Goal: Task Accomplishment & Management: Manage account settings

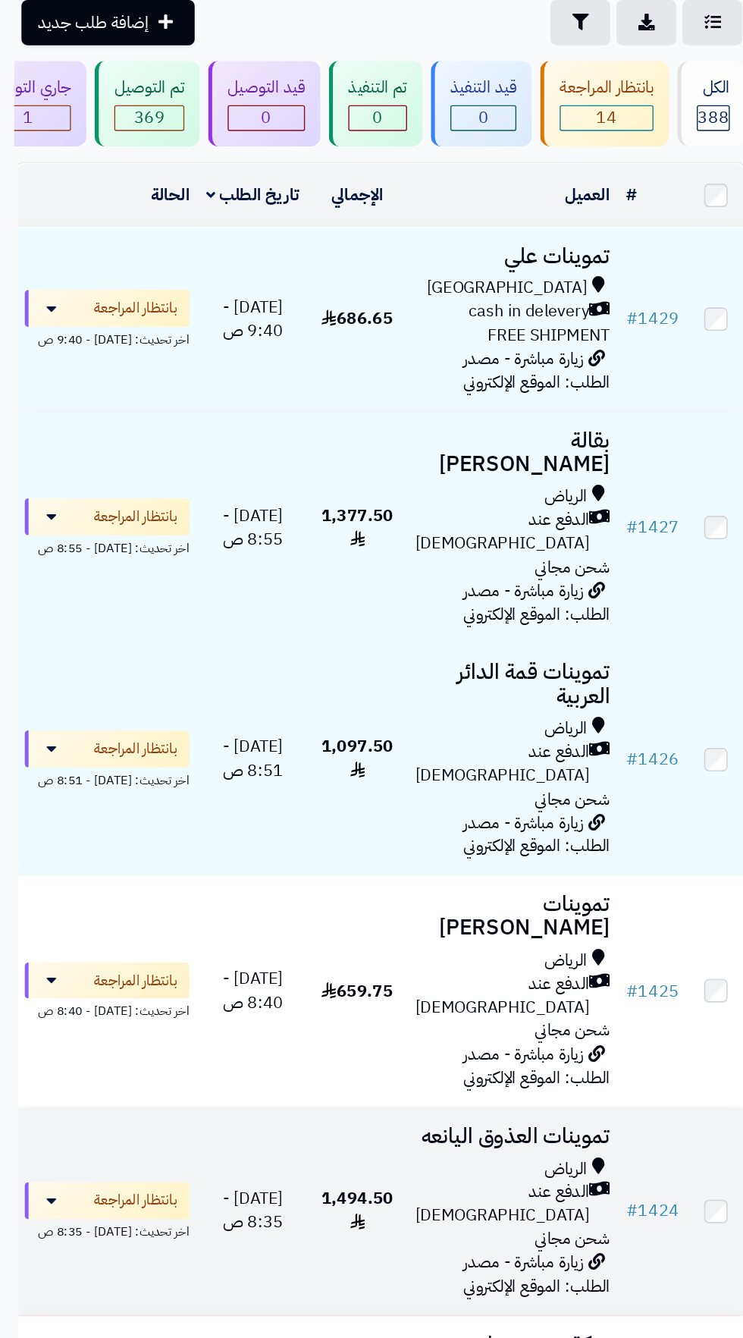
click at [335, 979] on div "الدفع عند [DEMOGRAPHIC_DATA]" at bounding box center [378, 996] width 143 height 35
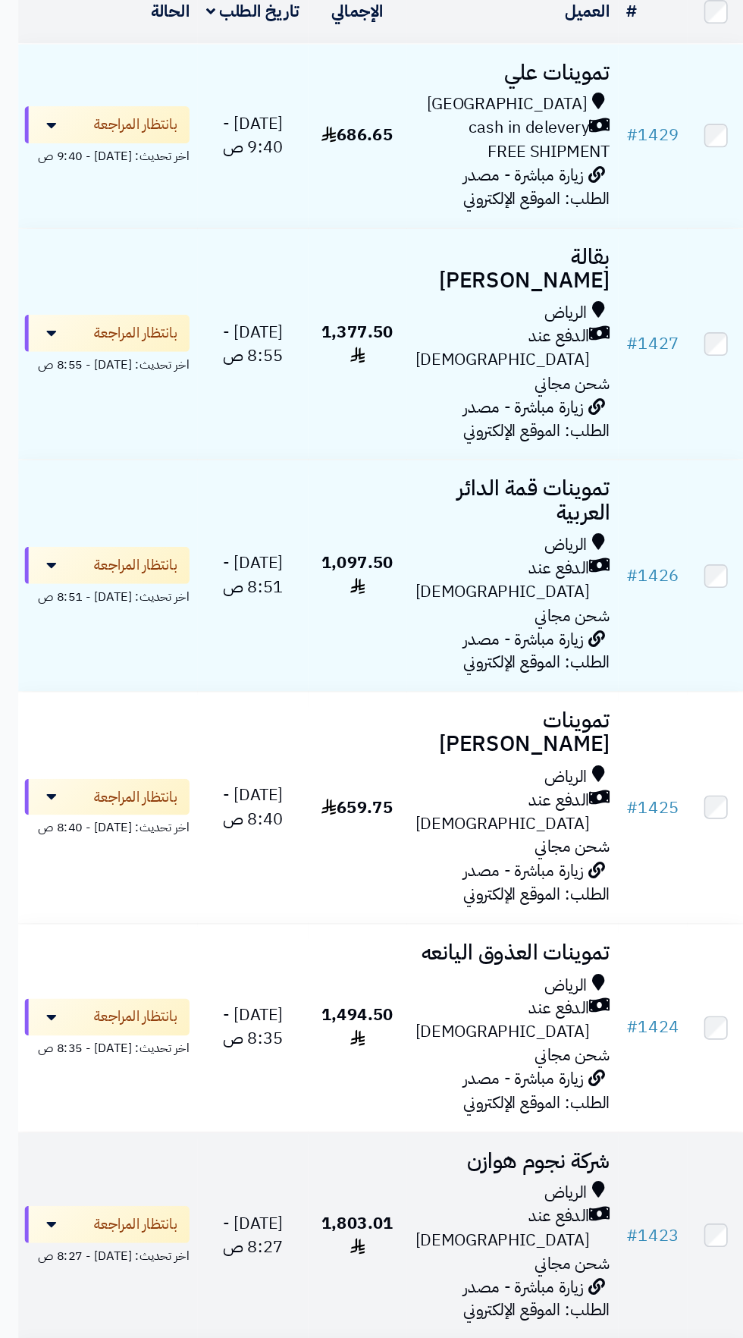
click at [309, 1115] on div "الرياض الدفع عند الاستلام شحن مجاني" at bounding box center [378, 1149] width 143 height 69
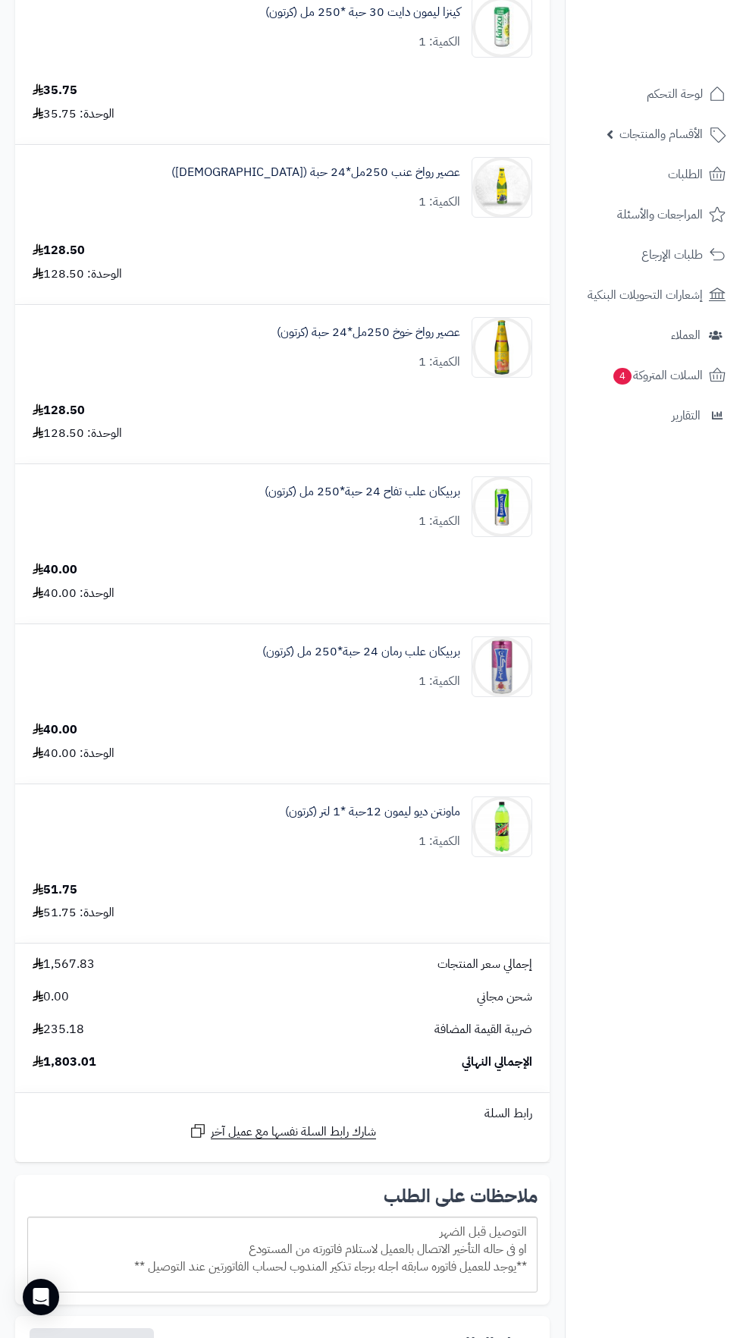
scroll to position [3568, 0]
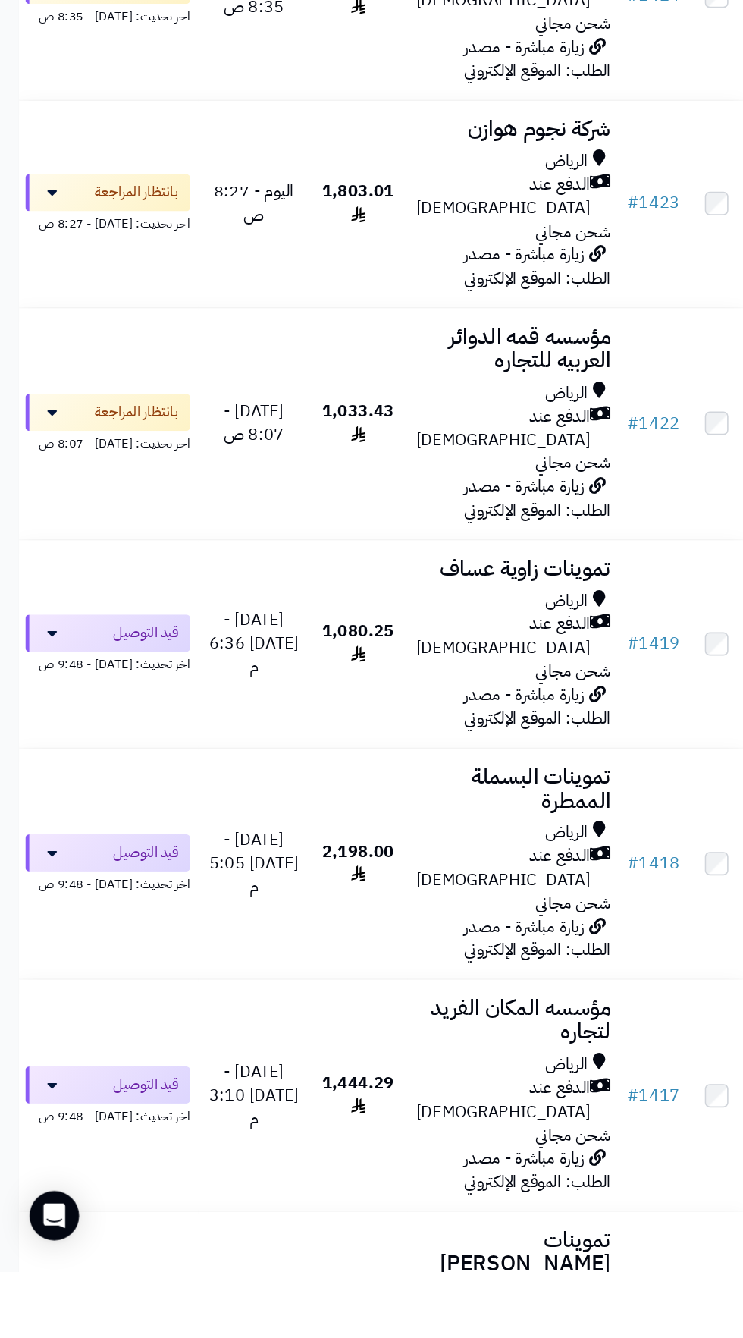
scroll to position [758, 0]
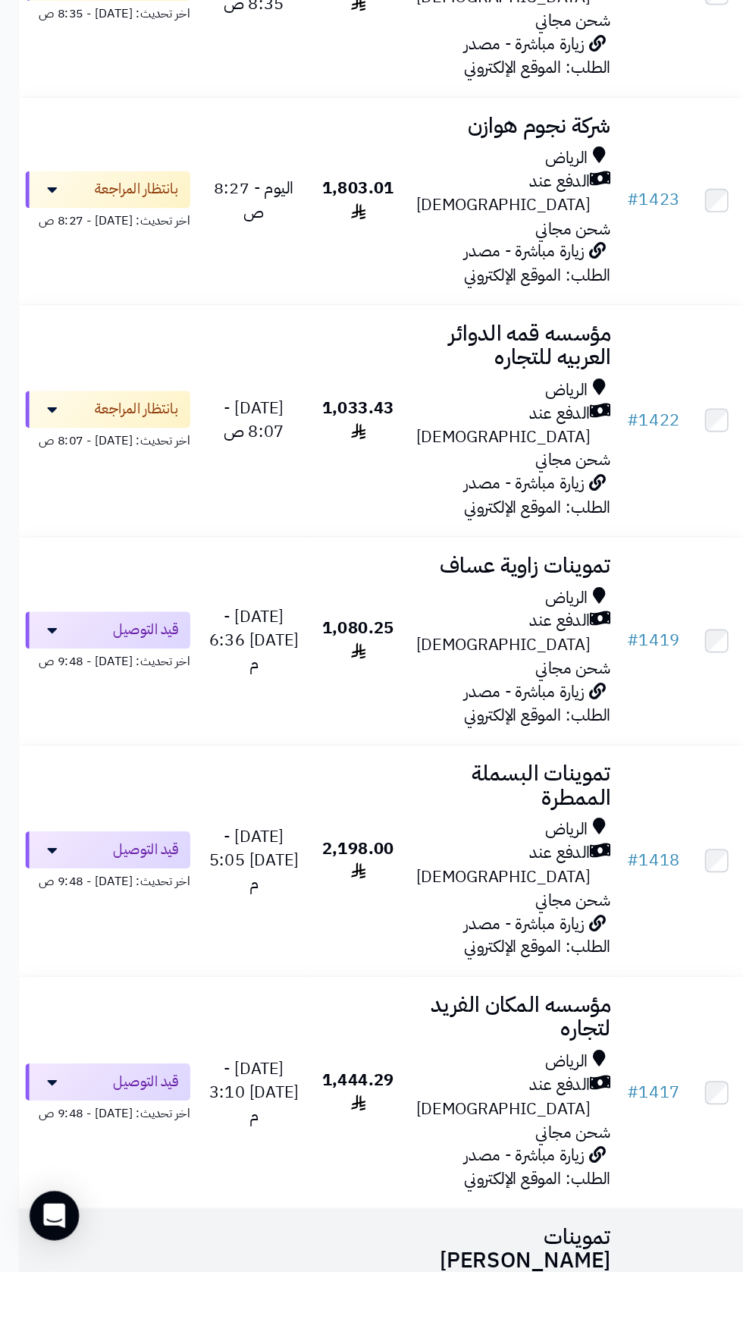
click at [350, 1337] on div "الرياض" at bounding box center [378, 1354] width 143 height 17
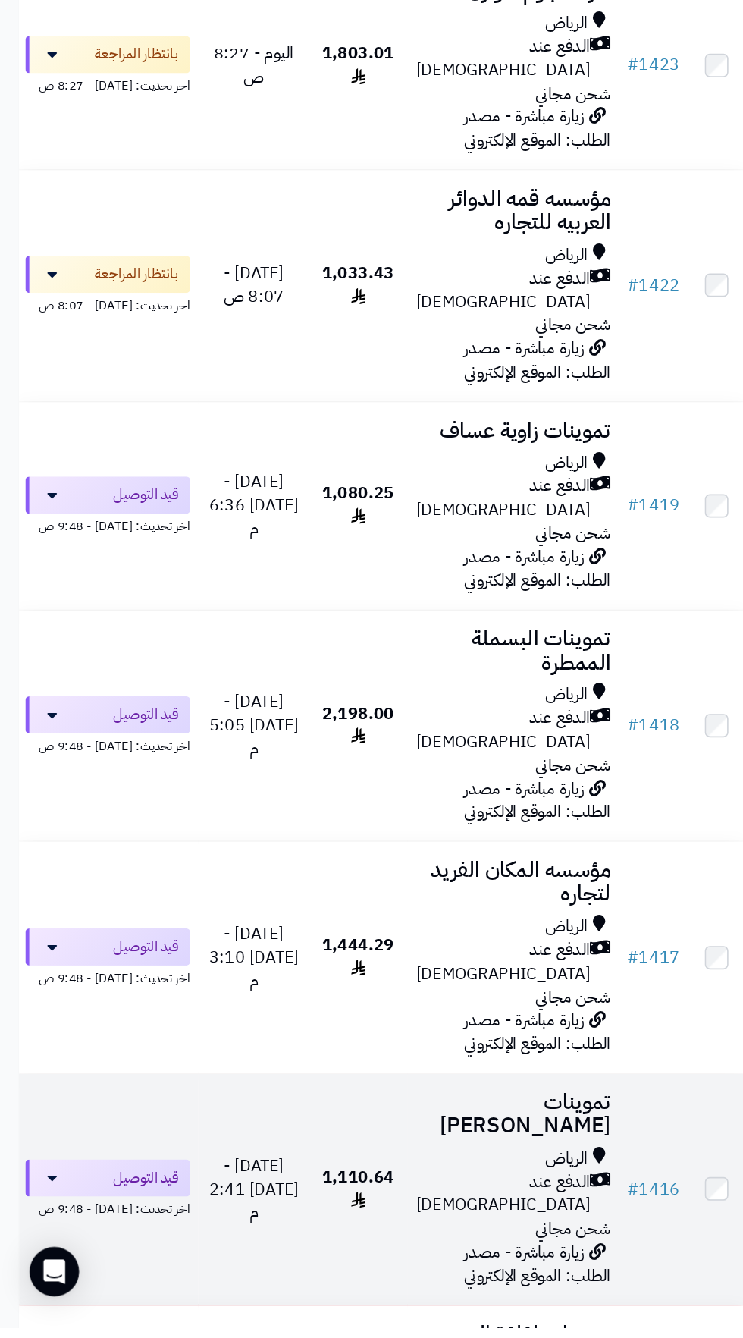
scroll to position [927, 0]
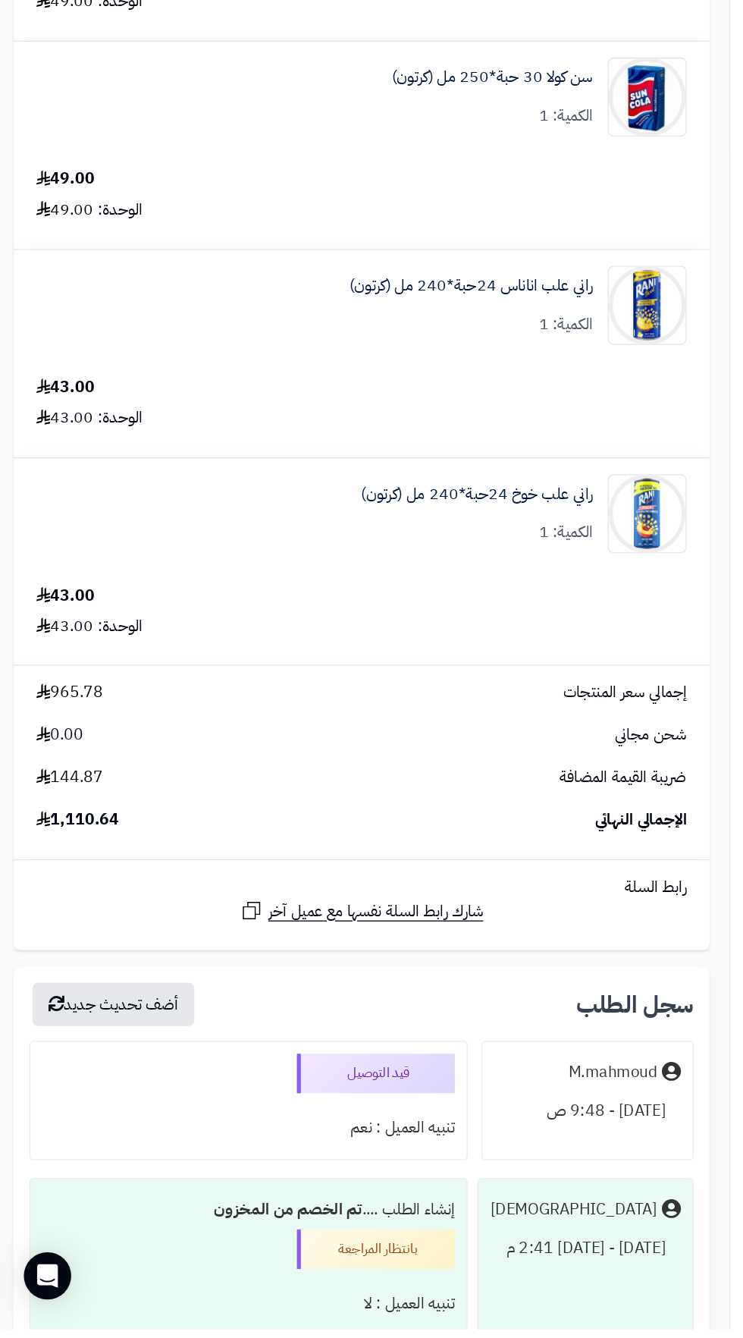
scroll to position [2097, 0]
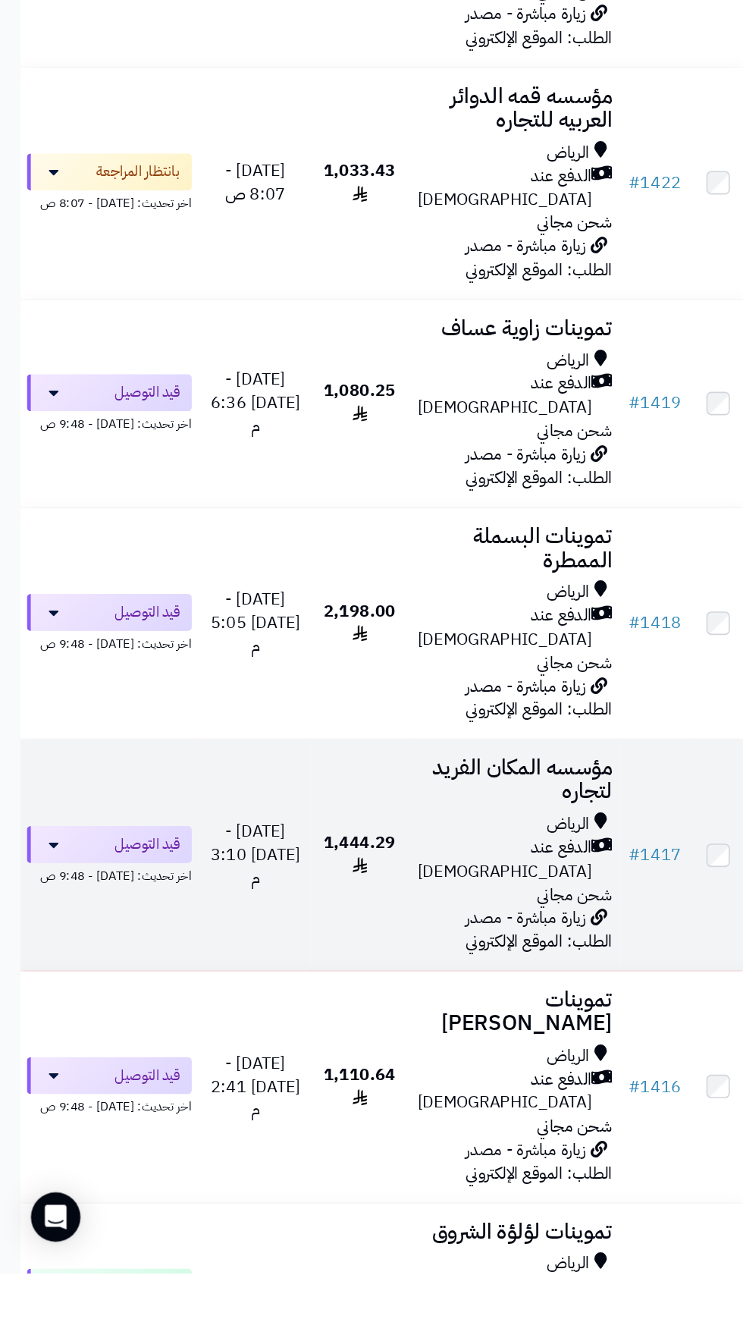
click at [322, 1017] on div "الدفع عند [DEMOGRAPHIC_DATA]" at bounding box center [378, 1034] width 143 height 35
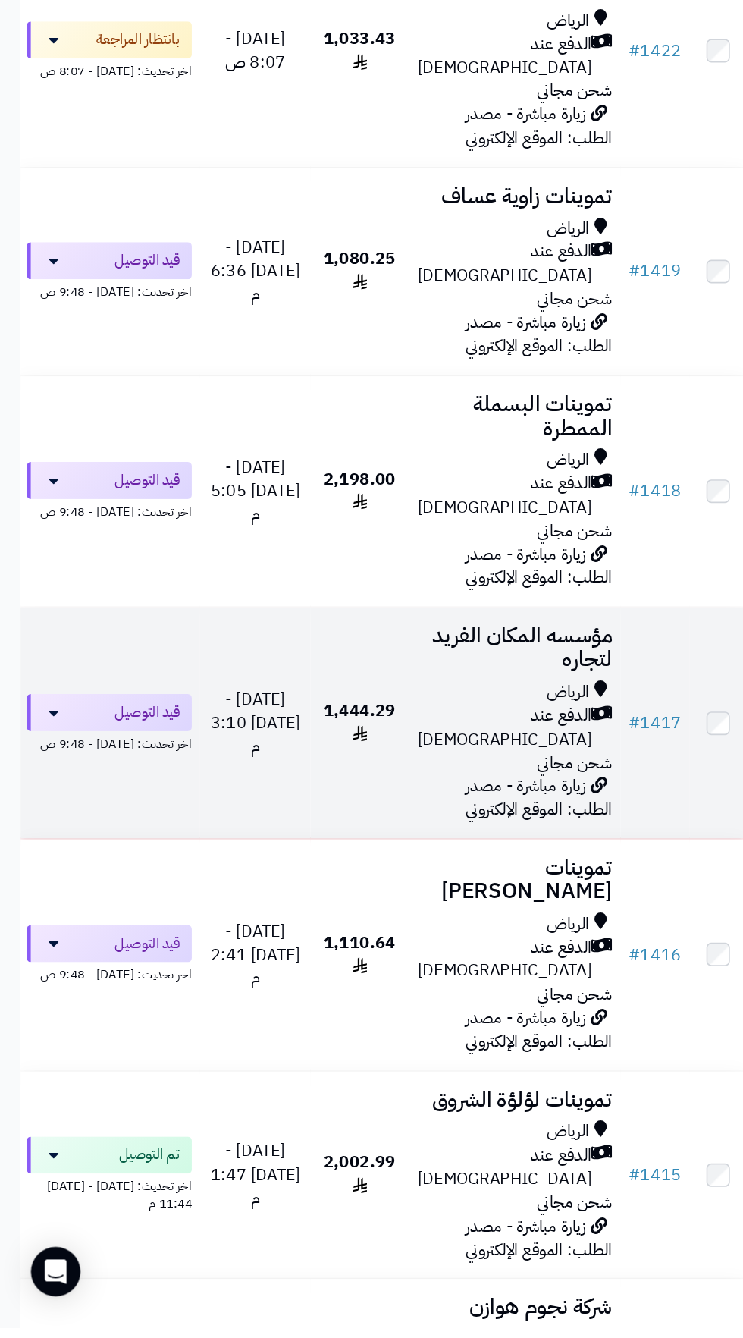
scroll to position [1099, 0]
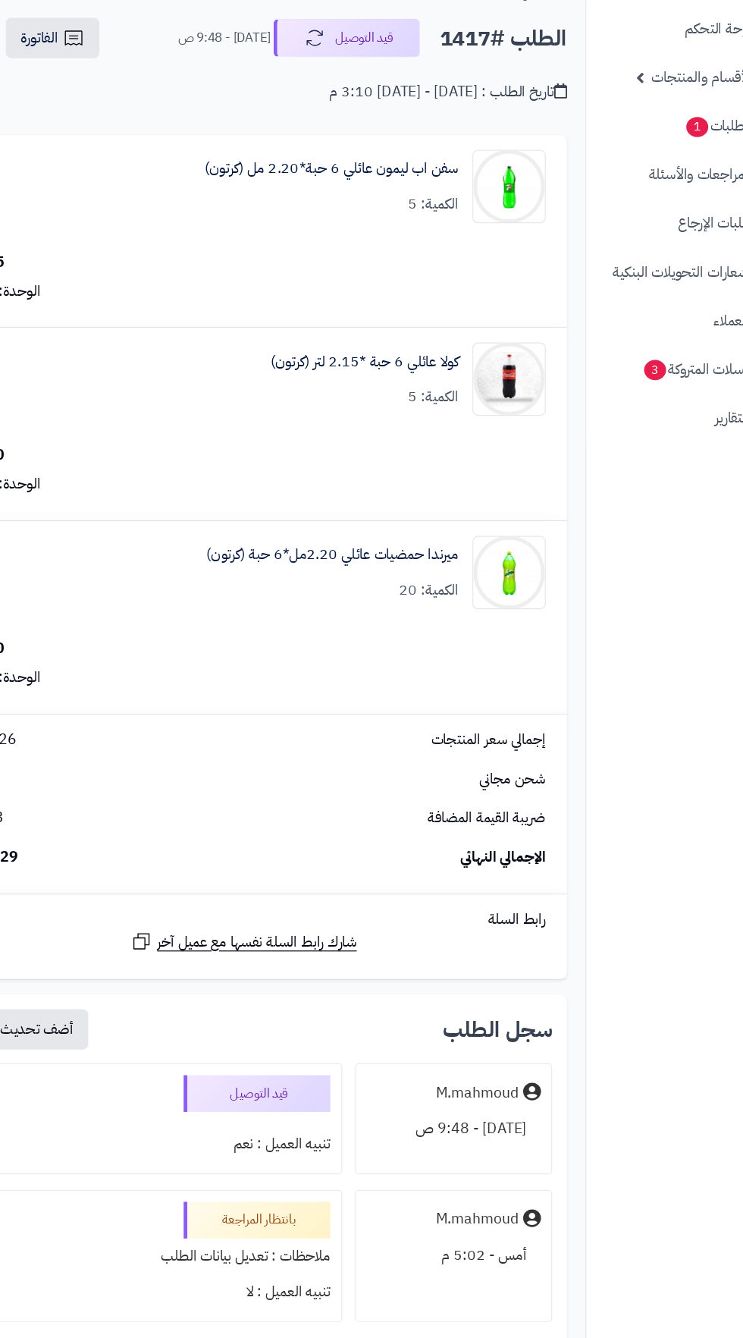
click at [607, 716] on nav "لوحة التحكم الأقسام والمنتجات المنتجات الأقسام الماركات مواصفات المنتجات مواصفا…" at bounding box center [654, 688] width 178 height 1338
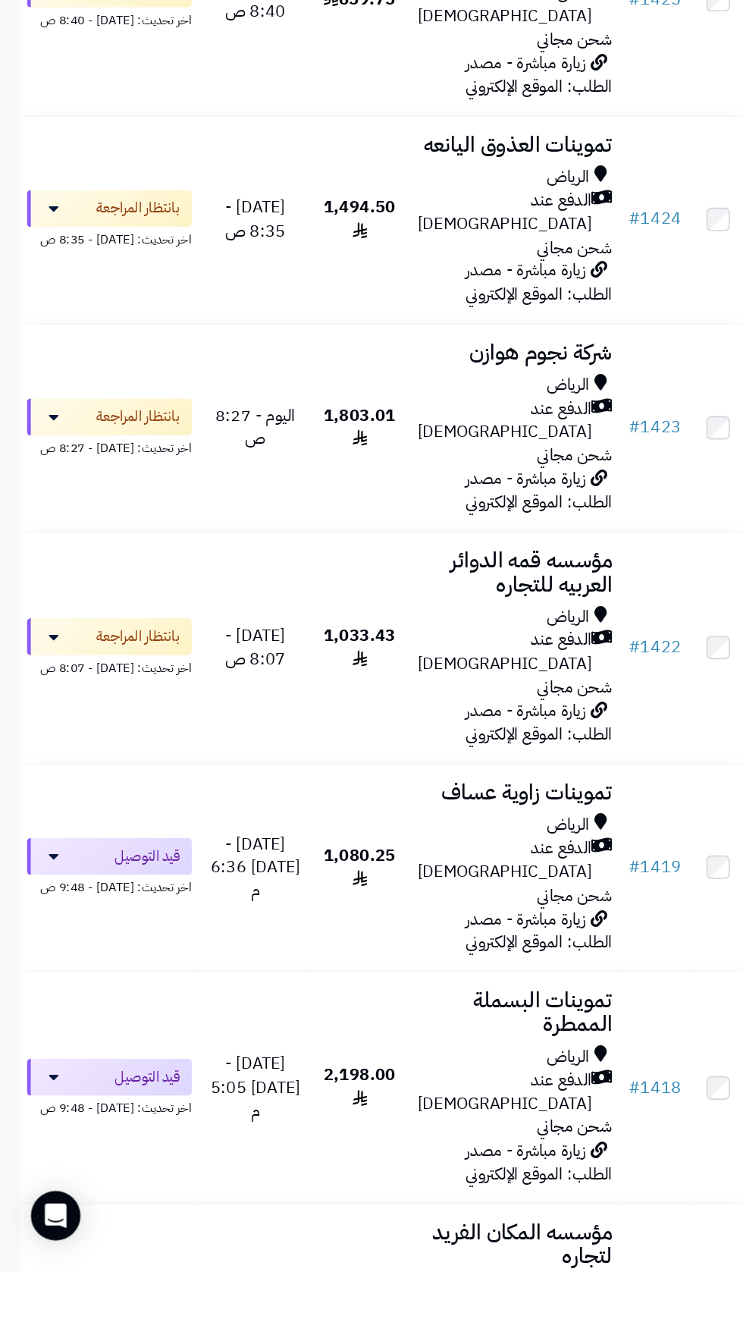
scroll to position [746, 0]
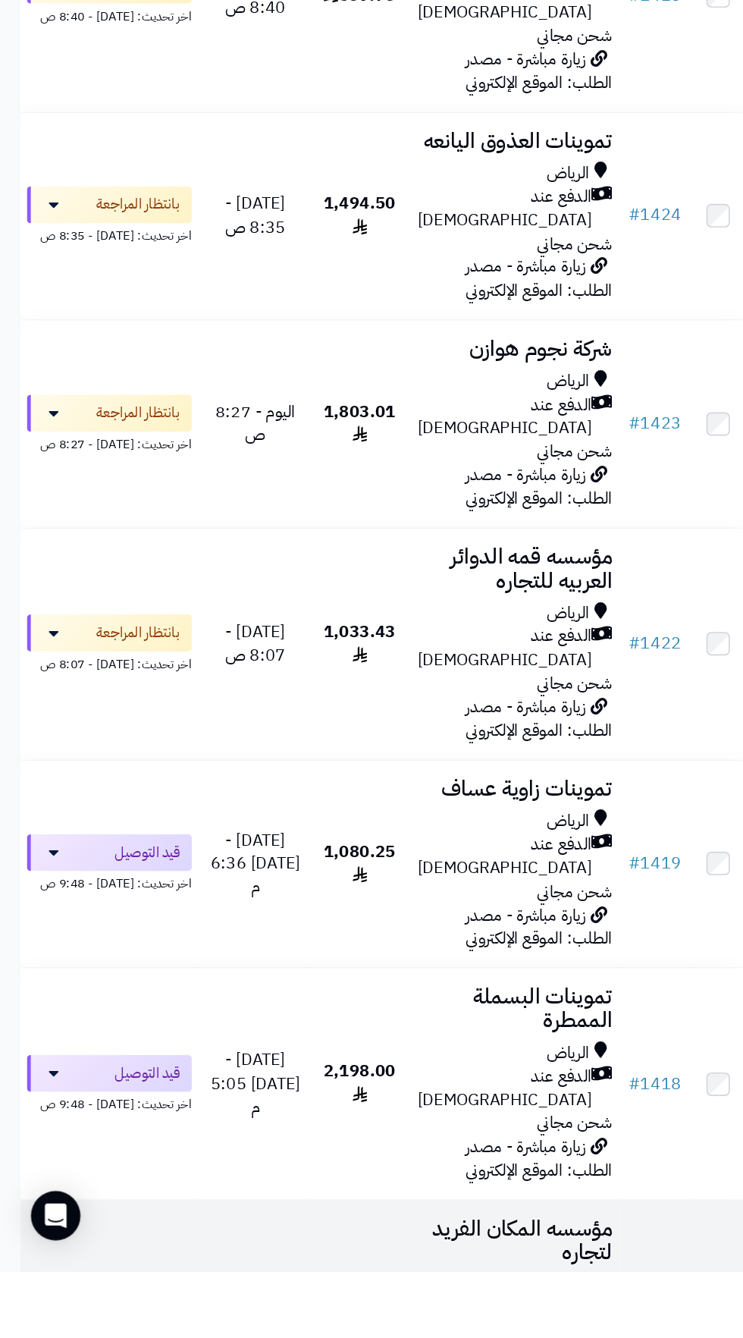
click at [343, 1337] on div "الرياض" at bounding box center [378, 1348] width 143 height 17
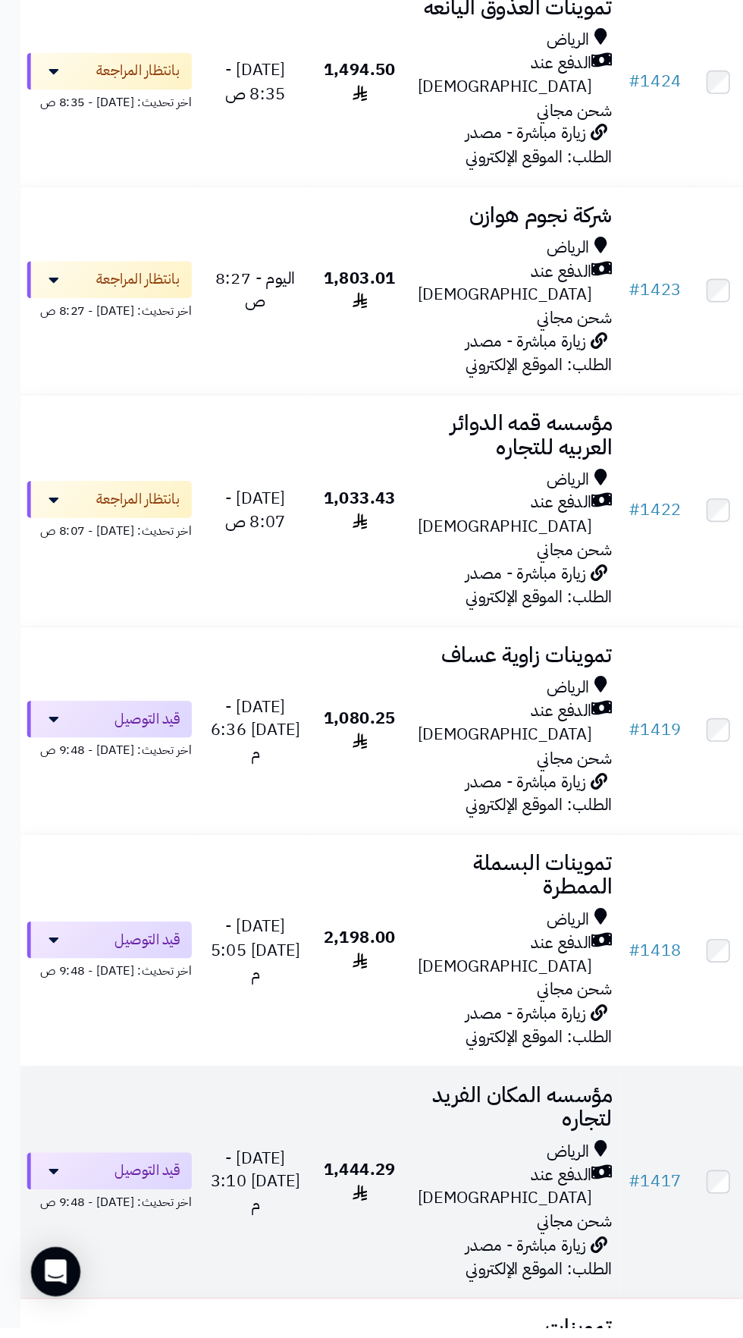
scroll to position [915, 0]
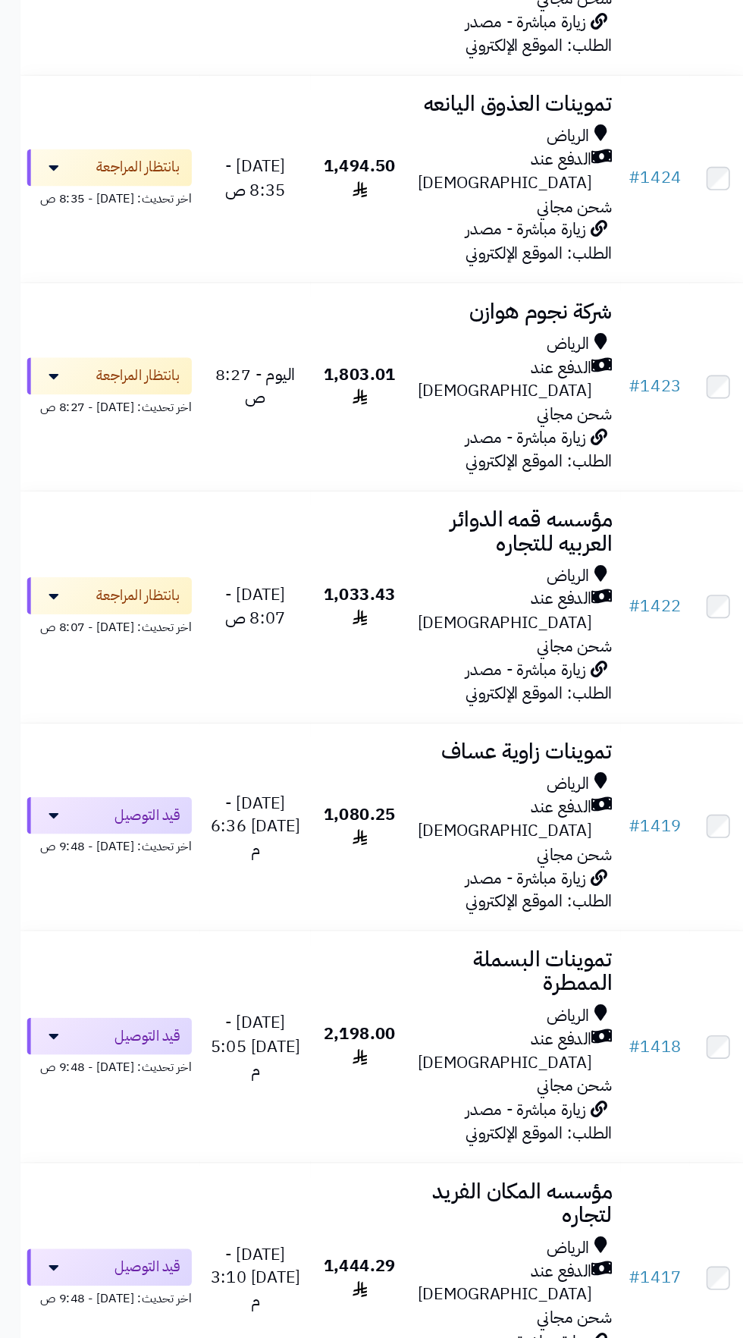
scroll to position [915, 0]
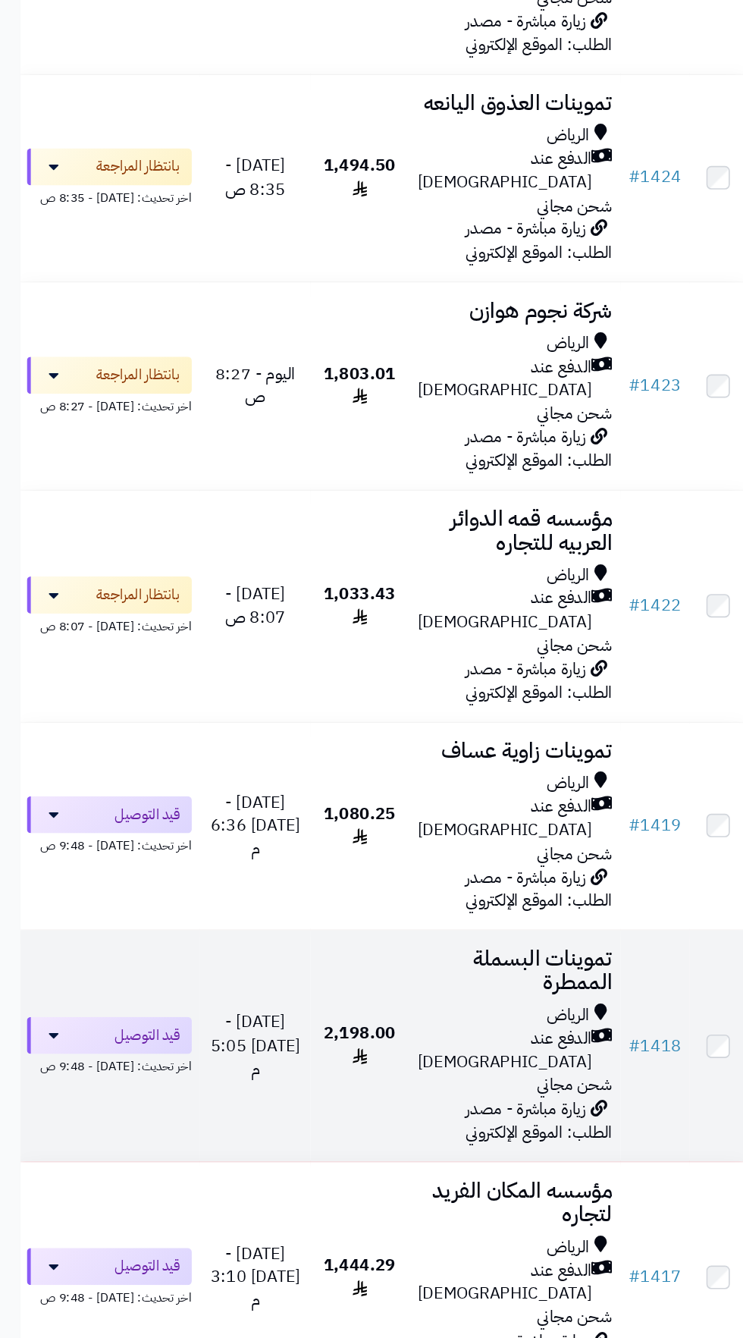
click at [216, 1005] on span "[DATE] - [DATE] 5:05 م" at bounding box center [188, 1031] width 66 height 53
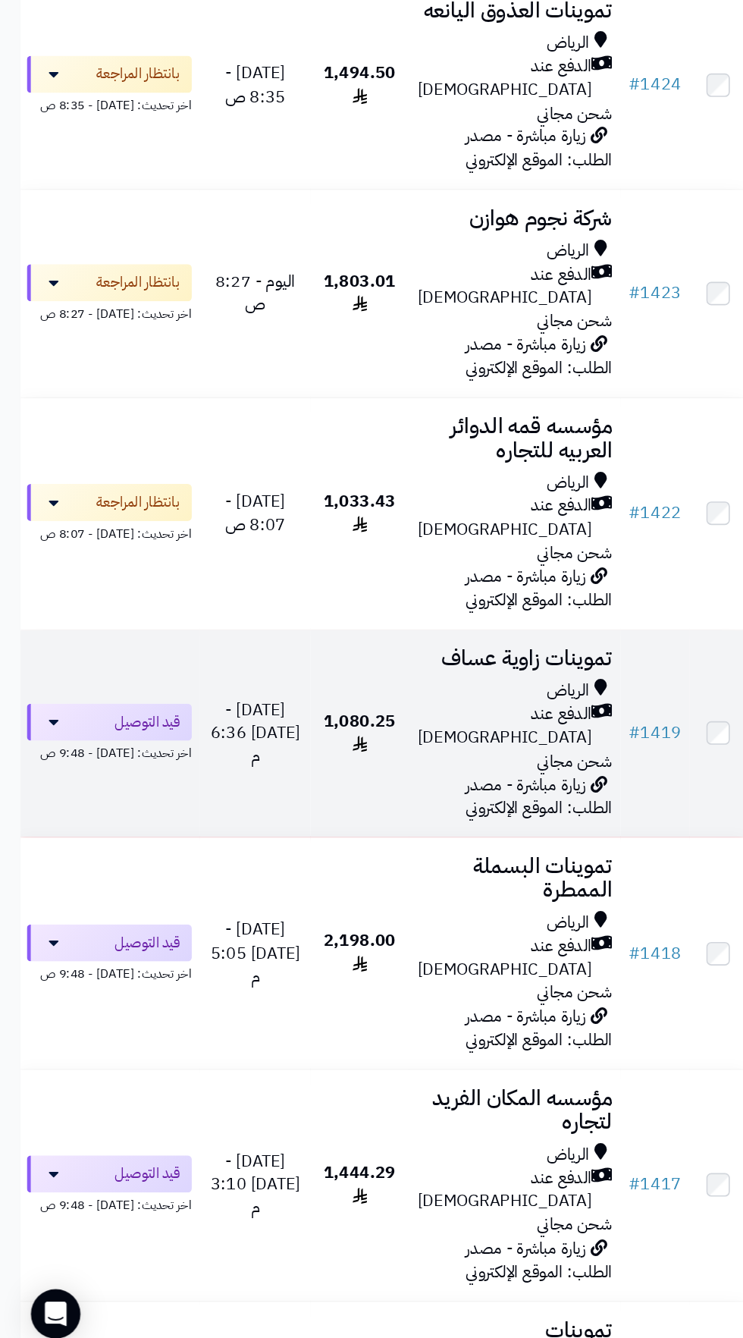
click at [242, 852] on span "1,080.25" at bounding box center [264, 870] width 53 height 36
